Goal: Task Accomplishment & Management: Complete application form

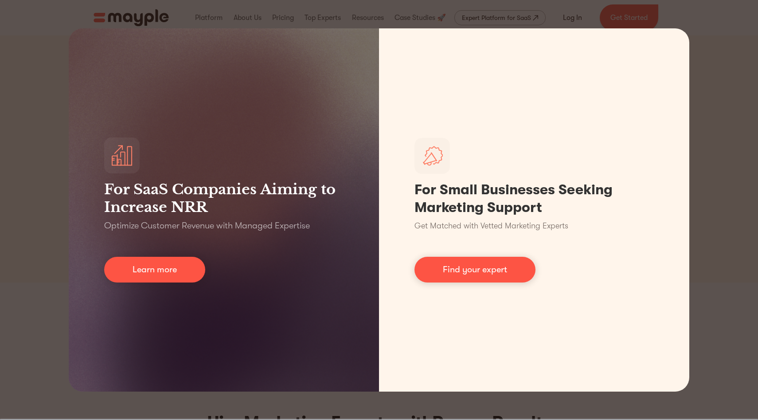
click at [440, 28] on div "For SaaS Companies Aiming to Increase NRR Optimize Customer Revenue with Manage…" at bounding box center [379, 210] width 758 height 420
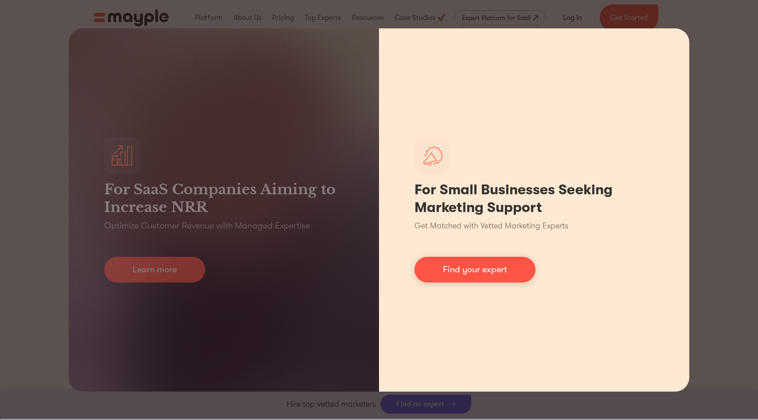
scroll to position [344, 0]
click at [630, 133] on div "For Small Businesses Seeking Marketing Support Get Matched with Vetted Marketin…" at bounding box center [534, 209] width 310 height 363
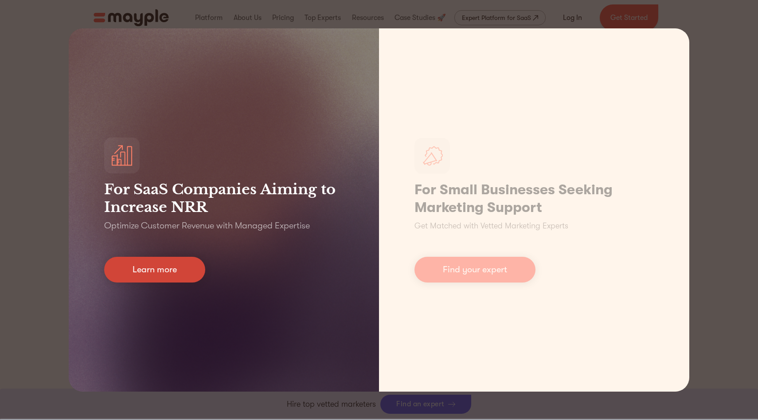
click at [200, 275] on link "Learn more" at bounding box center [154, 270] width 101 height 26
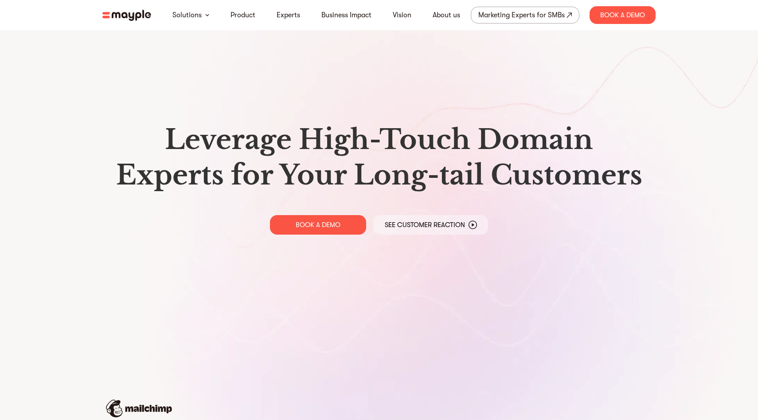
click at [187, 271] on div "Leverage High-Touch Domain Experts for Your Long-tail Customers BOOK A DEMO See…" at bounding box center [379, 178] width 568 height 357
click at [129, 14] on img at bounding box center [126, 15] width 49 height 11
click at [284, 15] on link "Experts" at bounding box center [289, 15] width 24 height 11
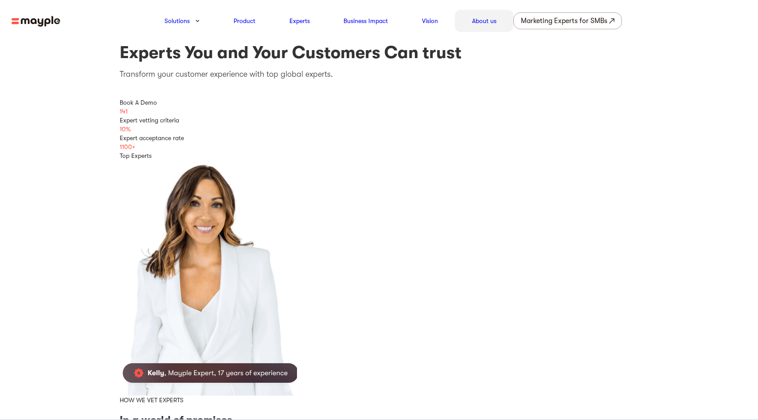
click at [489, 20] on link "About us" at bounding box center [484, 21] width 24 height 11
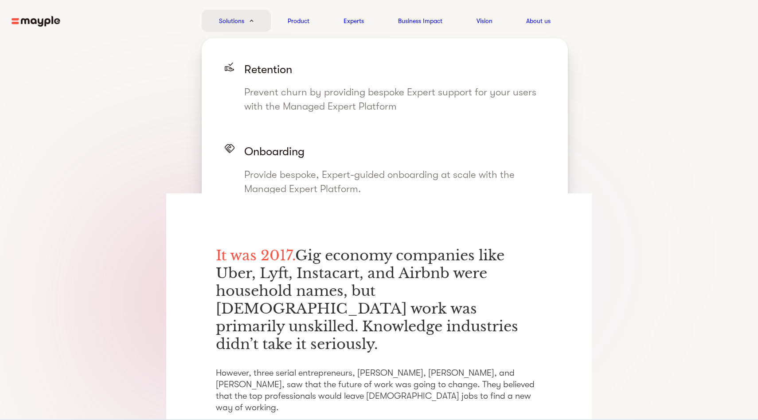
click at [239, 22] on link "Solutions" at bounding box center [231, 21] width 25 height 11
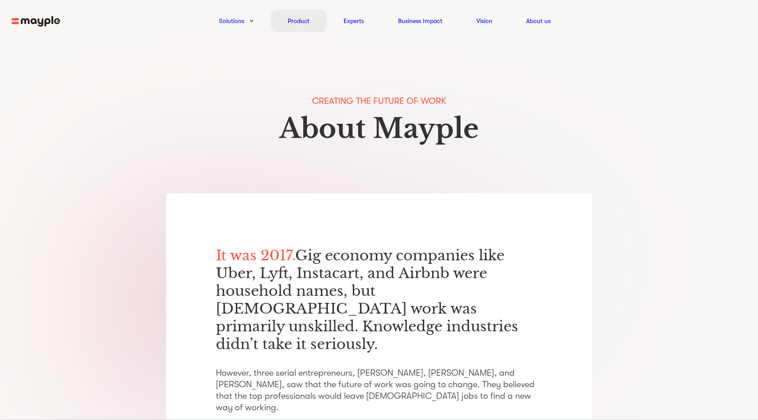
click at [308, 23] on link "Product" at bounding box center [299, 21] width 22 height 11
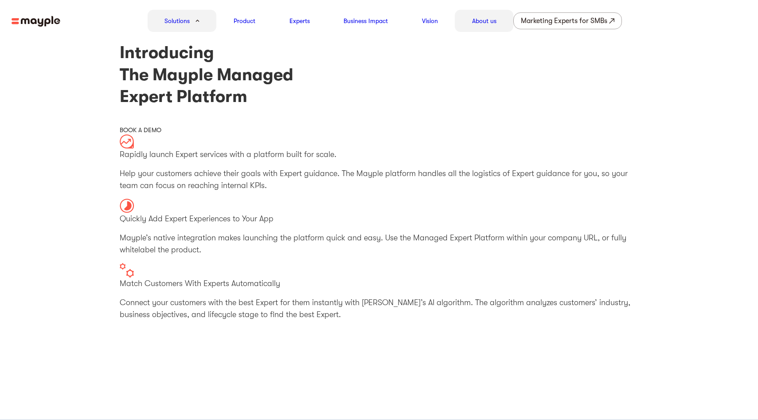
click at [483, 20] on link "About us" at bounding box center [484, 21] width 24 height 11
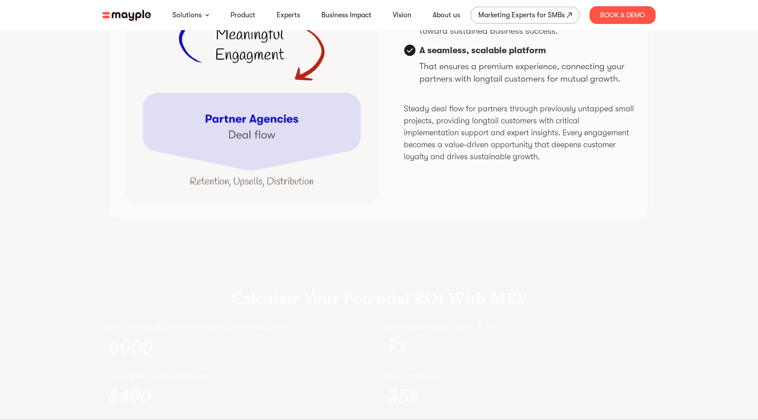
scroll to position [2395, 0]
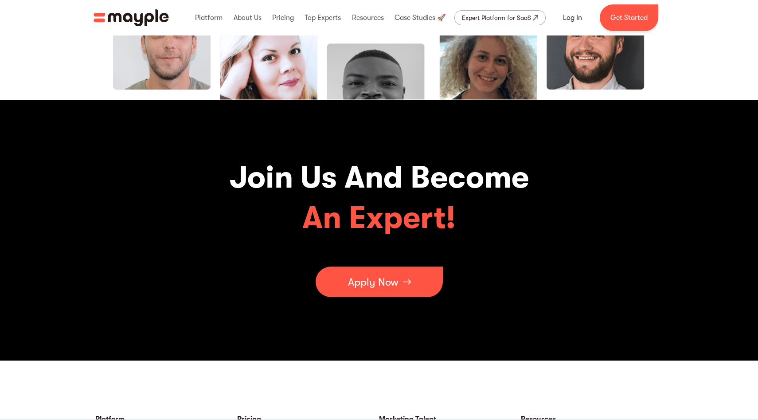
scroll to position [2833, 0]
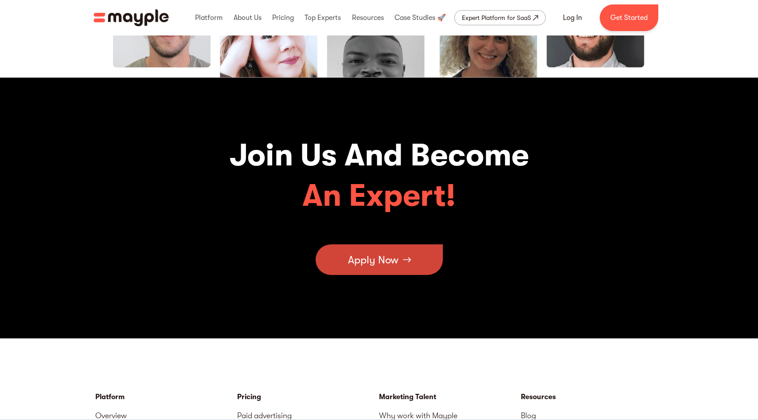
click at [377, 258] on div "Apply Now" at bounding box center [373, 260] width 51 height 27
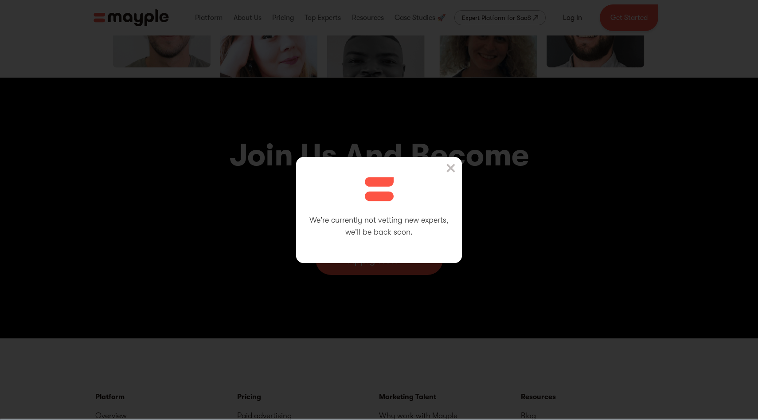
click at [453, 169] on img at bounding box center [451, 168] width 9 height 9
